Goal: Find specific page/section: Find specific page/section

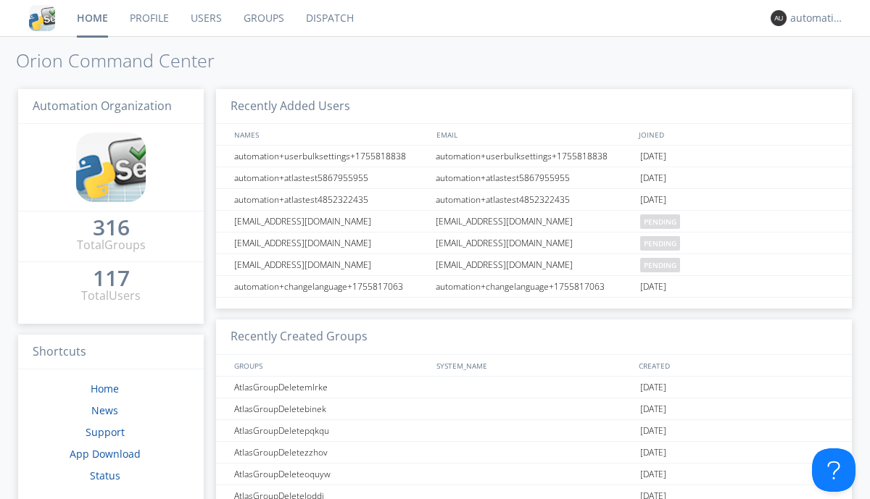
click at [328, 18] on link "Dispatch" at bounding box center [330, 18] width 70 height 36
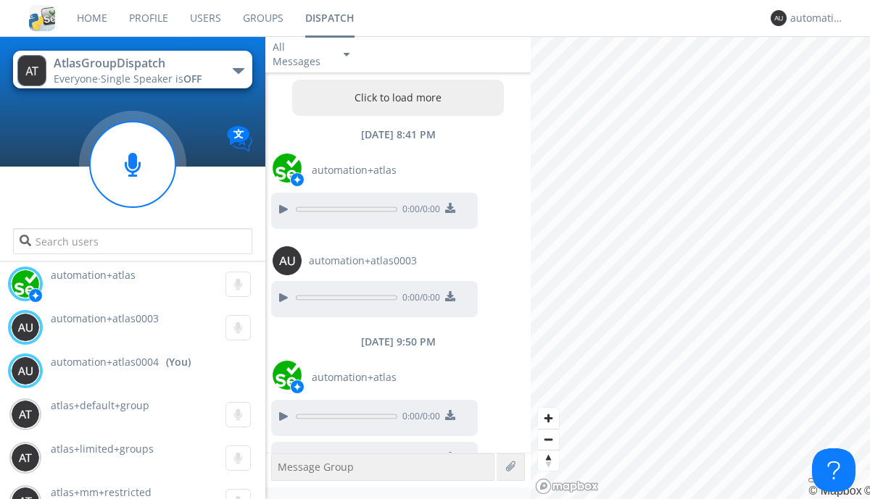
click at [238, 70] on div "button" at bounding box center [239, 71] width 12 height 6
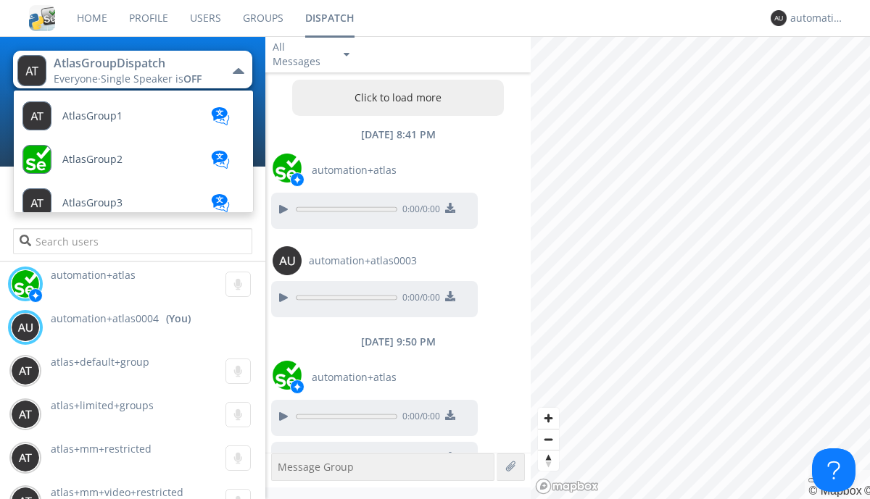
click at [112, 122] on span "AtlasGroupDispatch2" at bounding box center [92, 116] width 60 height 11
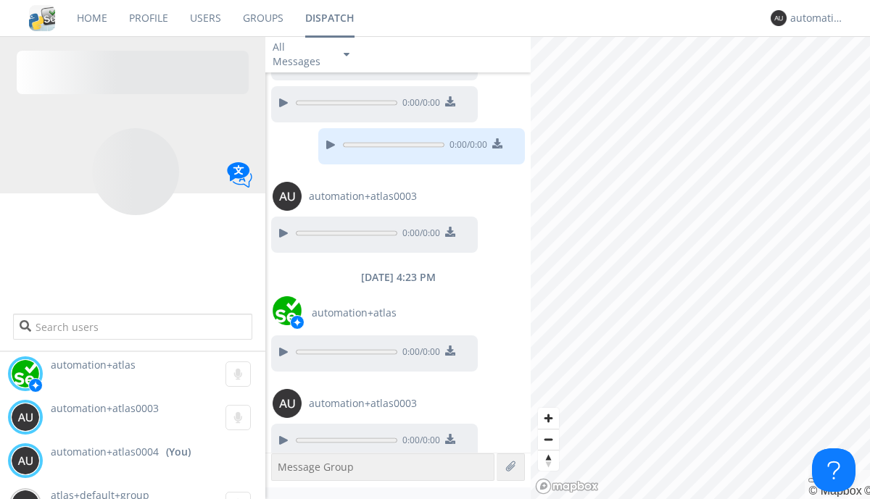
scroll to position [1252, 0]
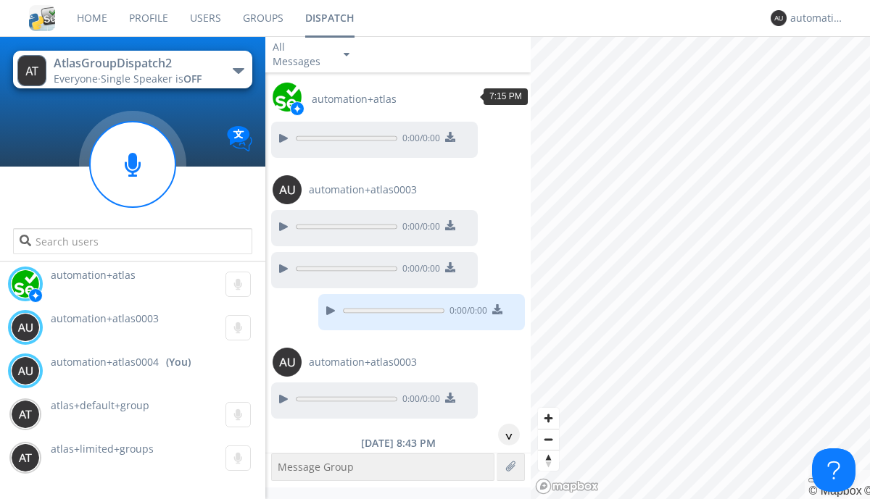
scroll to position [115, 0]
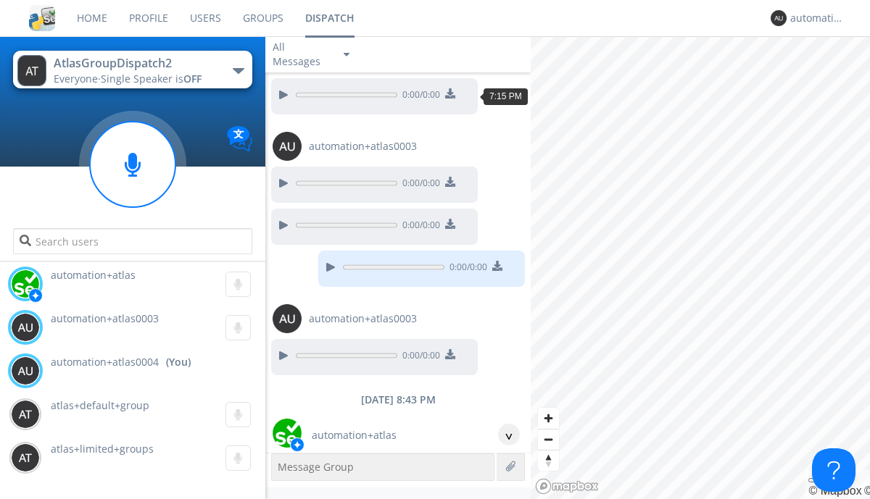
click at [503, 435] on div "^" at bounding box center [509, 435] width 22 height 22
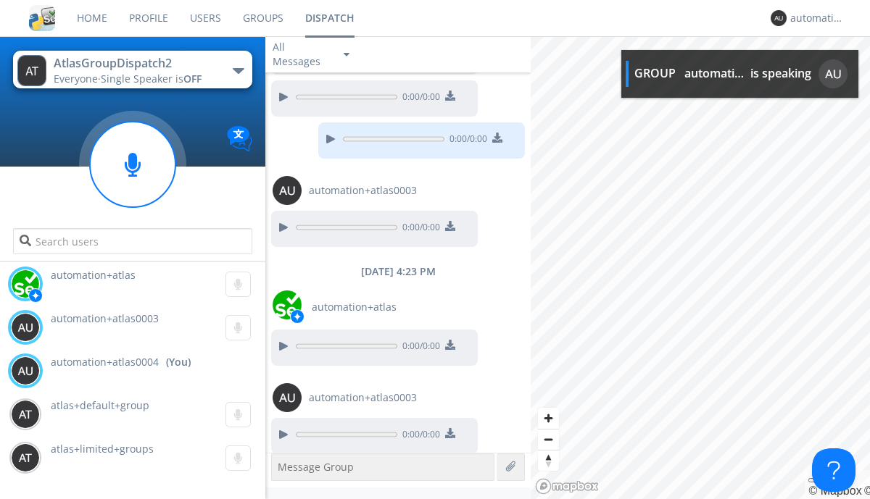
scroll to position [1293, 0]
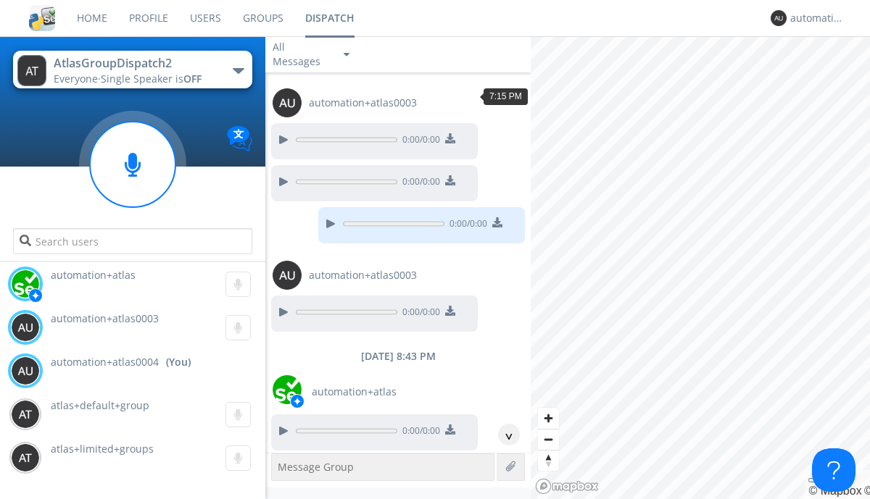
scroll to position [71, 0]
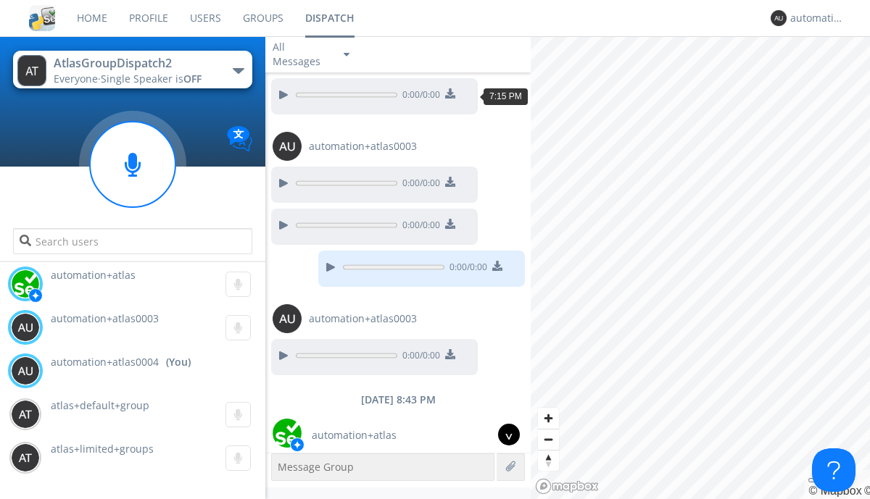
click at [503, 435] on div "^" at bounding box center [509, 435] width 22 height 22
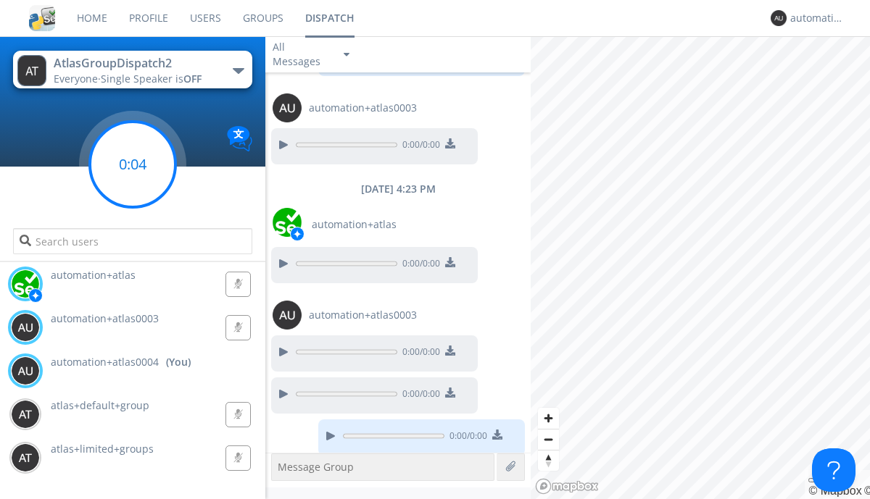
scroll to position [1292, 0]
click at [133, 165] on g at bounding box center [133, 165] width 86 height 86
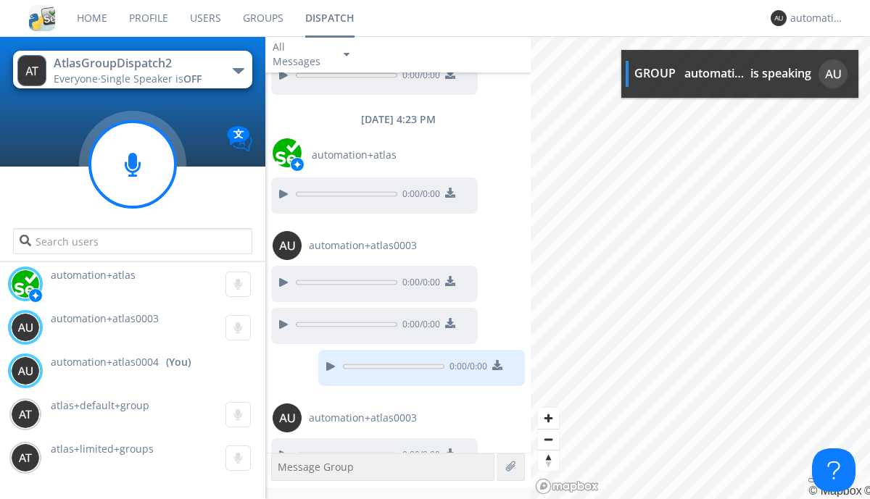
scroll to position [1379, 0]
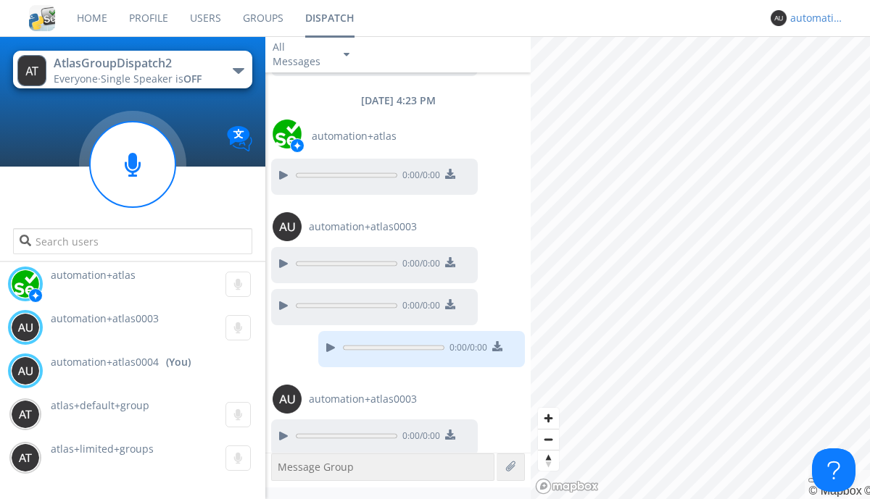
click at [813, 18] on div "automation+atlas0004" at bounding box center [817, 18] width 54 height 14
